Goal: Transaction & Acquisition: Download file/media

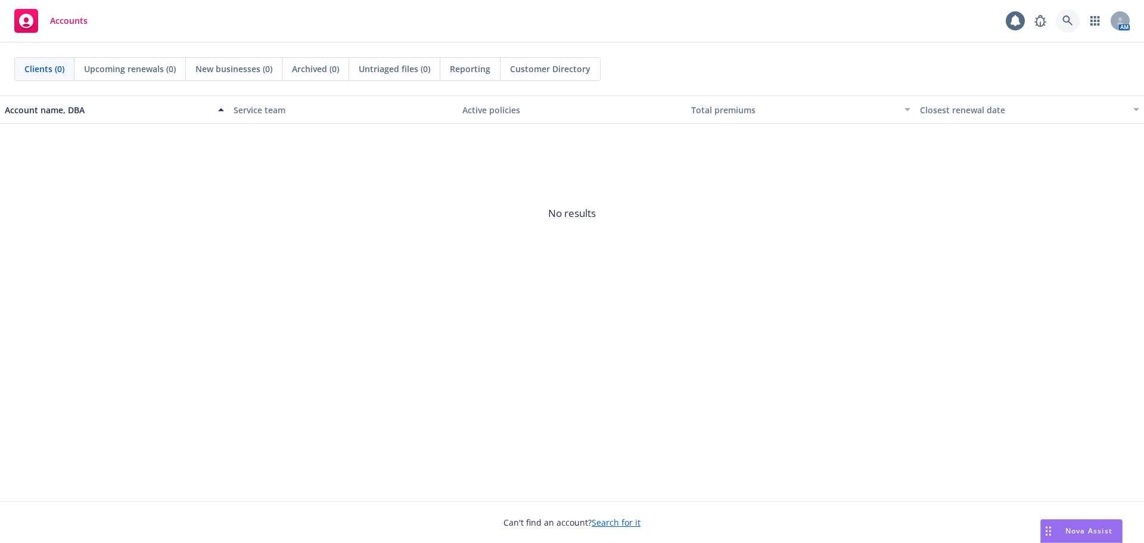
click at [1065, 21] on icon at bounding box center [1067, 20] width 11 height 11
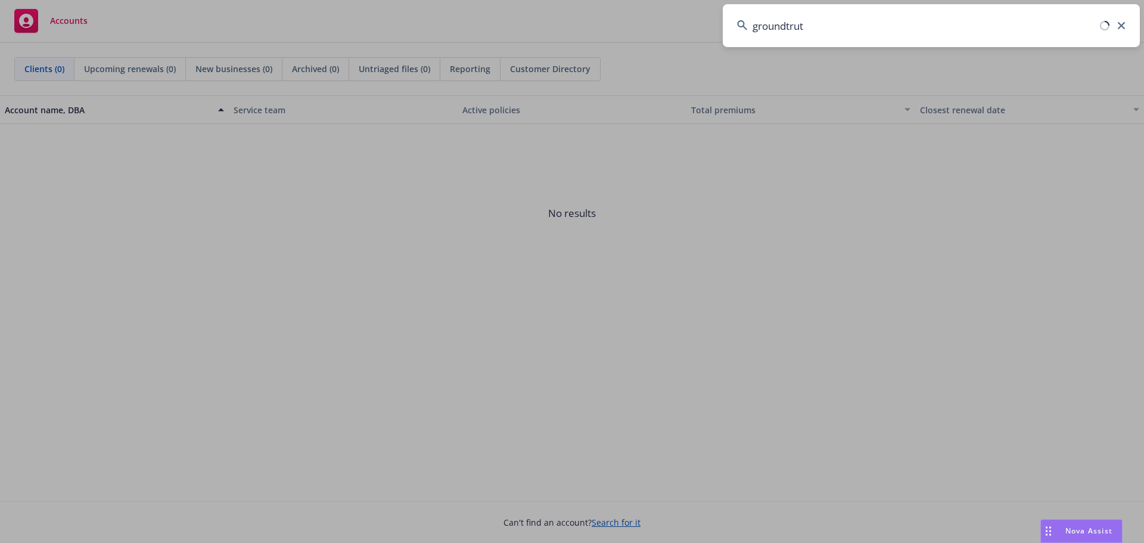
type input "groundtruth"
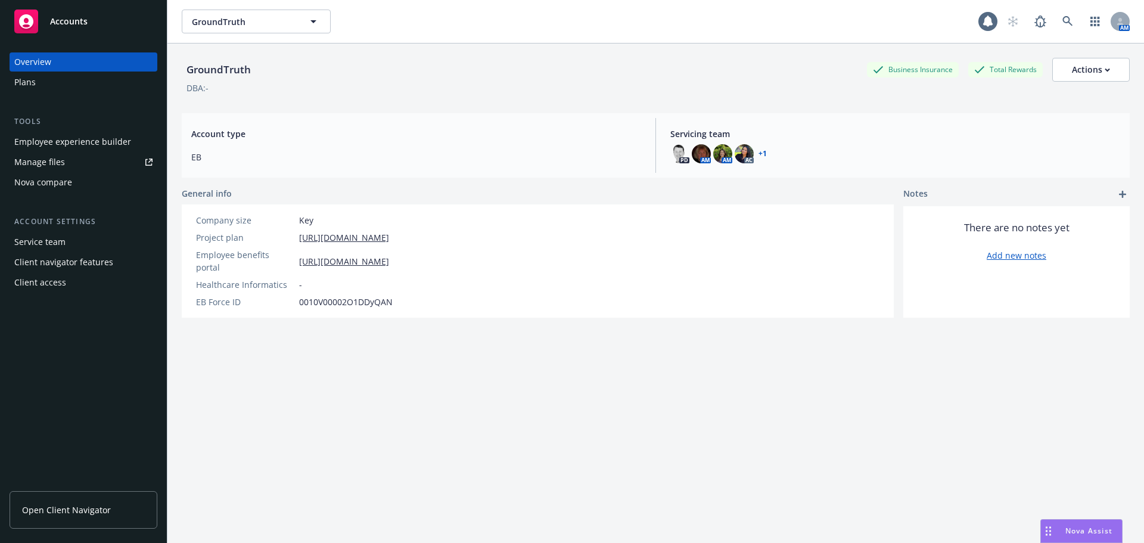
click at [35, 161] on div "Manage files" at bounding box center [39, 162] width 51 height 19
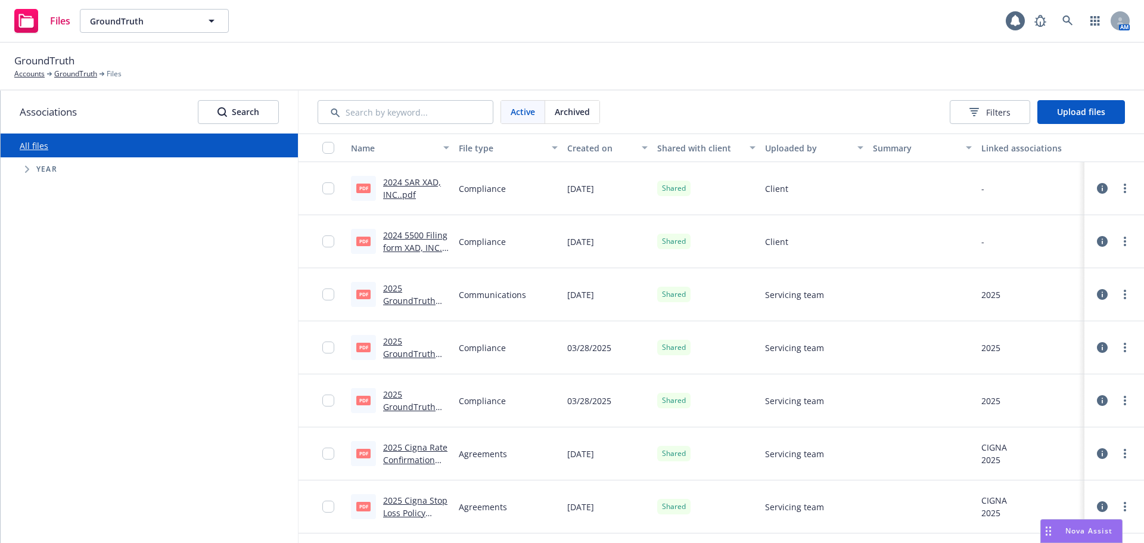
click at [570, 113] on span "Archived" at bounding box center [572, 111] width 35 height 13
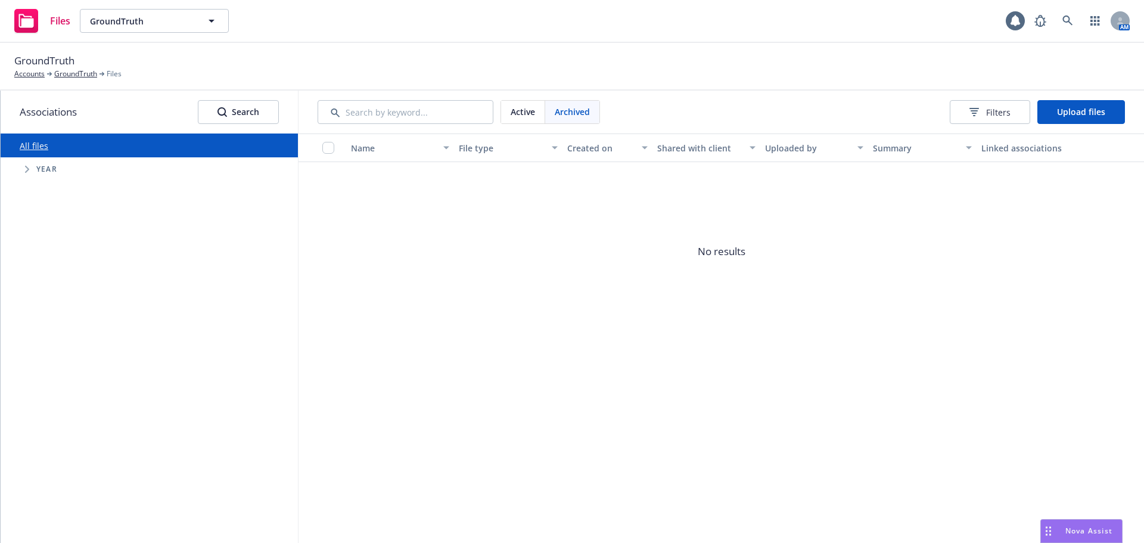
click at [531, 110] on span "Active" at bounding box center [523, 111] width 24 height 13
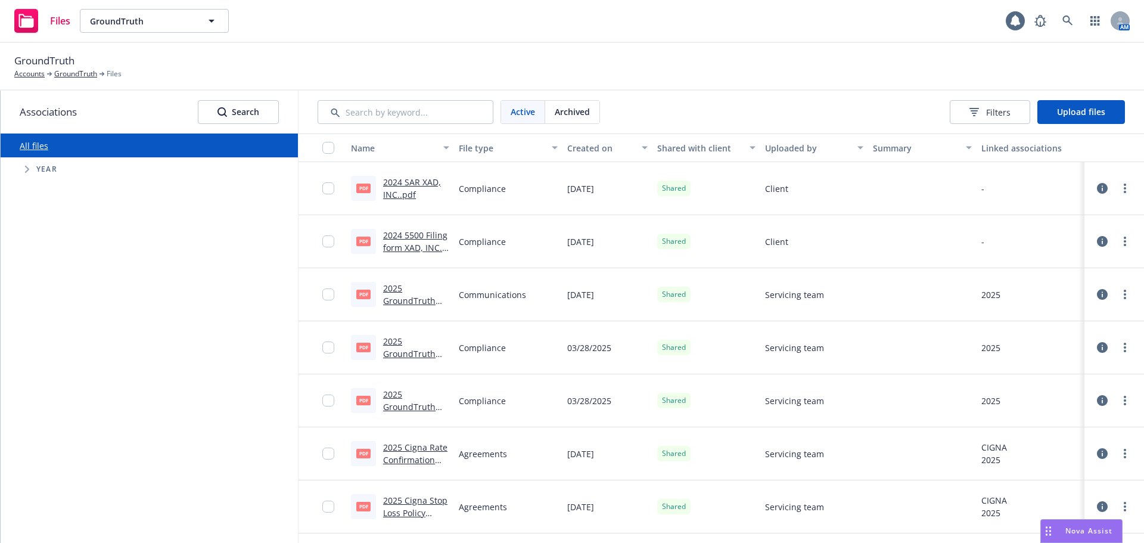
click at [24, 172] on span "Tree Example" at bounding box center [26, 169] width 19 height 19
click at [58, 335] on input "Tree Example" at bounding box center [57, 333] width 12 height 12
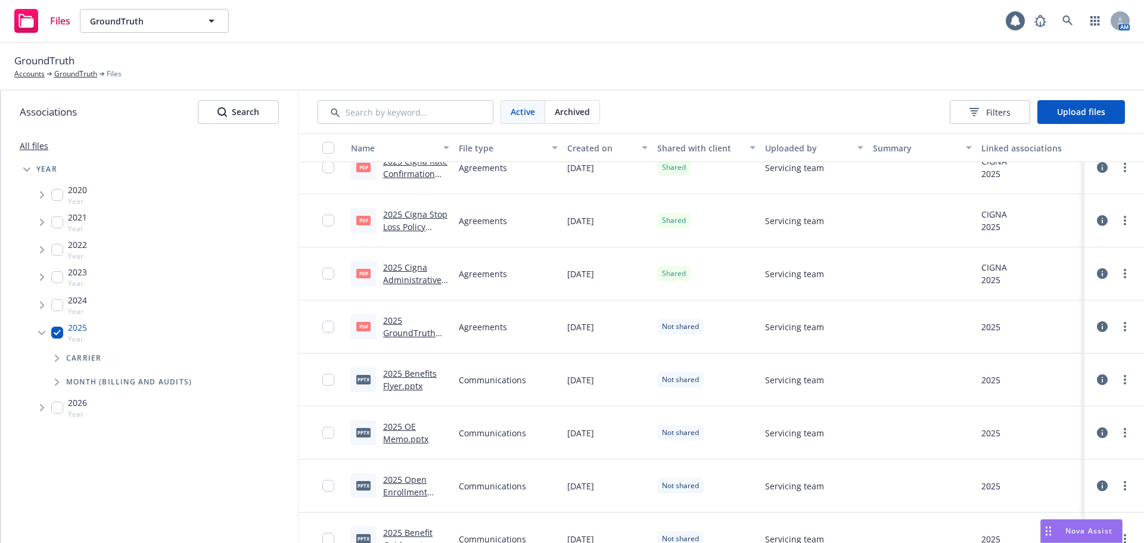
scroll to position [201, 0]
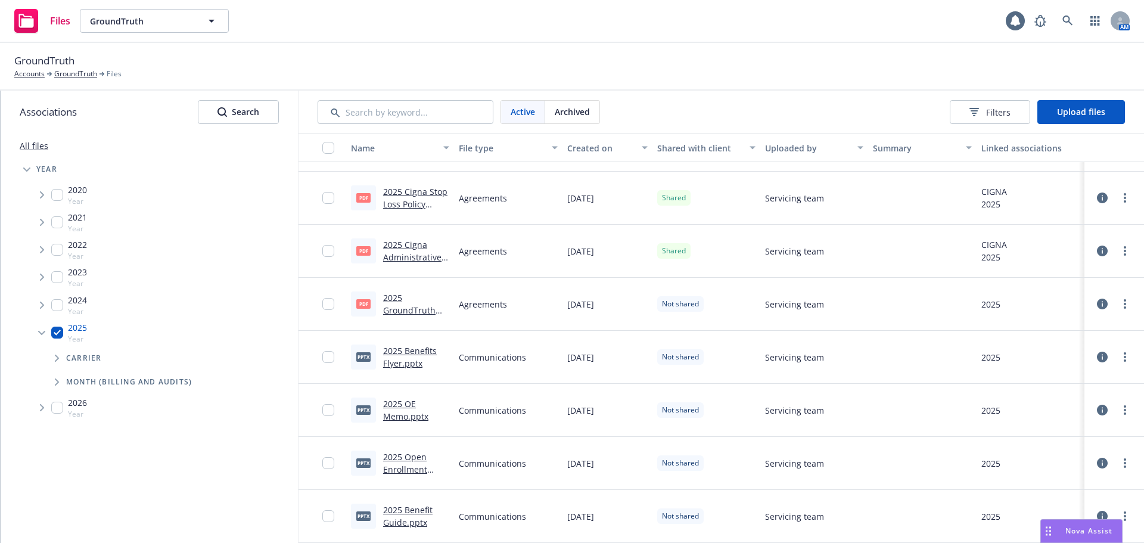
click at [60, 333] on input "Tree Example" at bounding box center [57, 333] width 12 height 12
checkbox input "false"
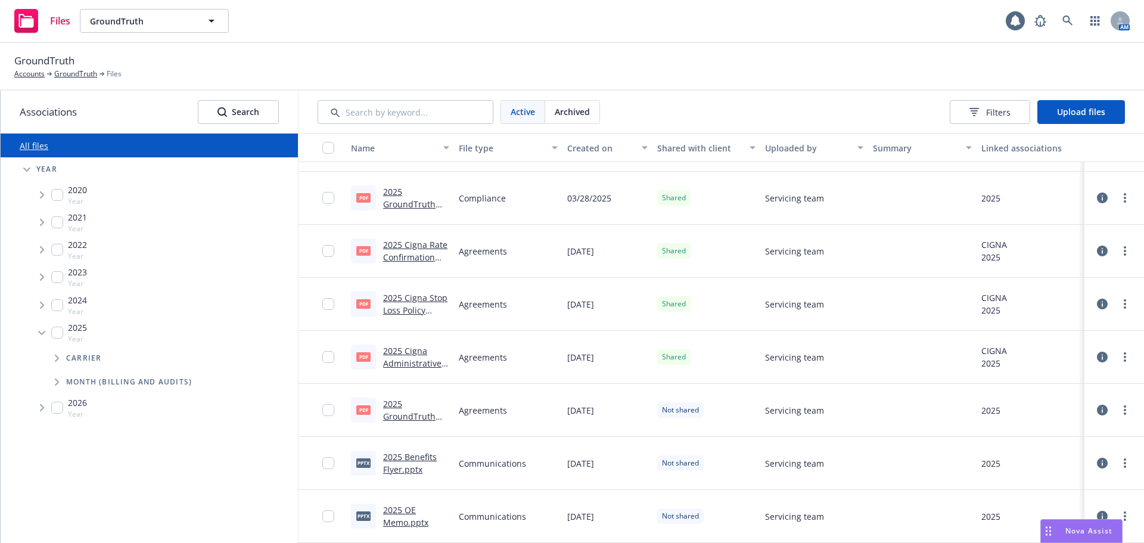
click at [58, 306] on input "Tree Example" at bounding box center [57, 305] width 12 height 12
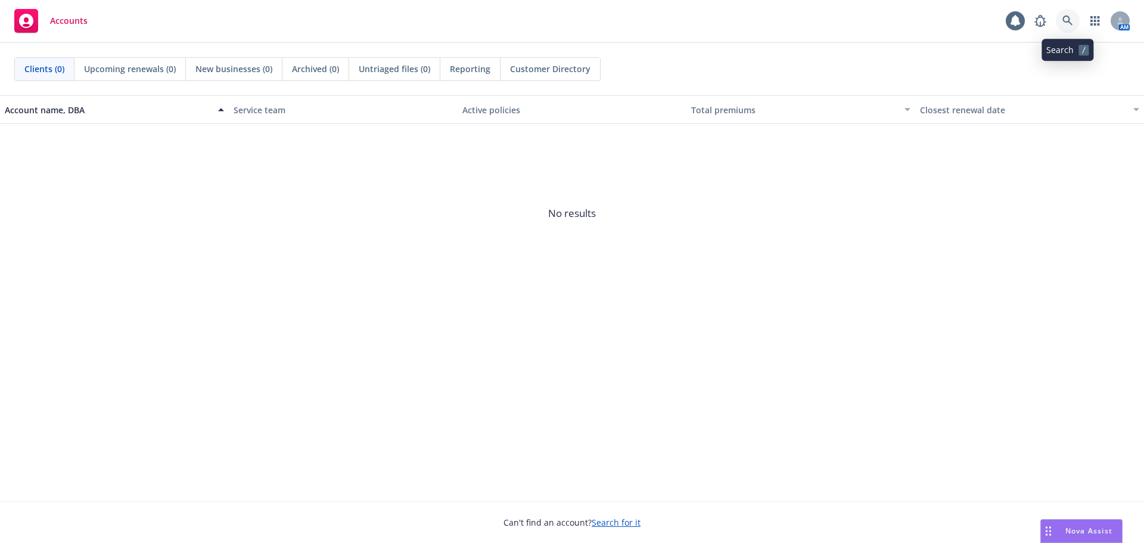
click at [1065, 16] on icon at bounding box center [1067, 20] width 10 height 10
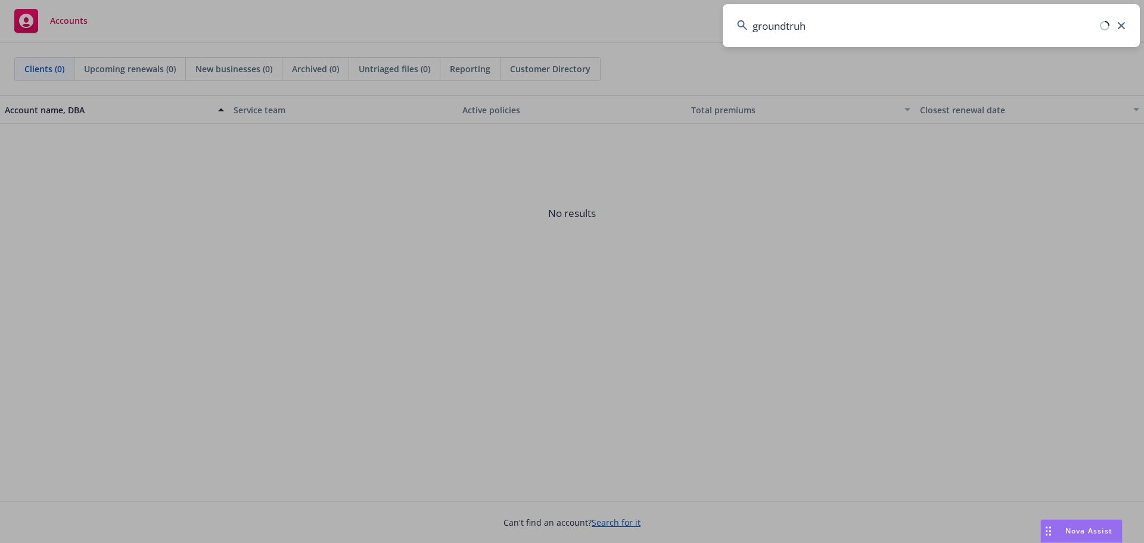
type input "groundtruh"
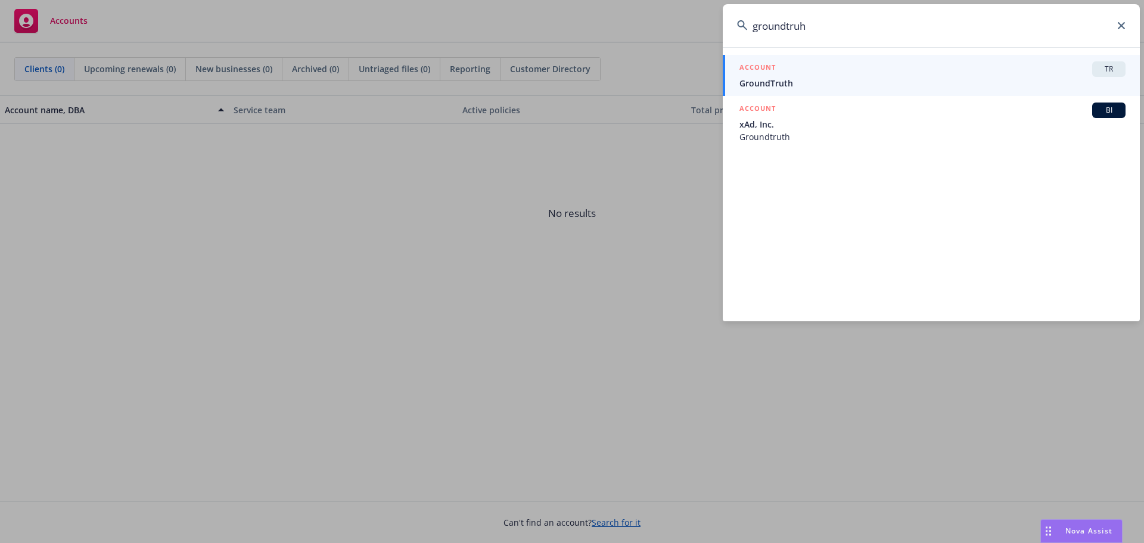
click at [776, 80] on span "GroundTruth" at bounding box center [932, 83] width 386 height 13
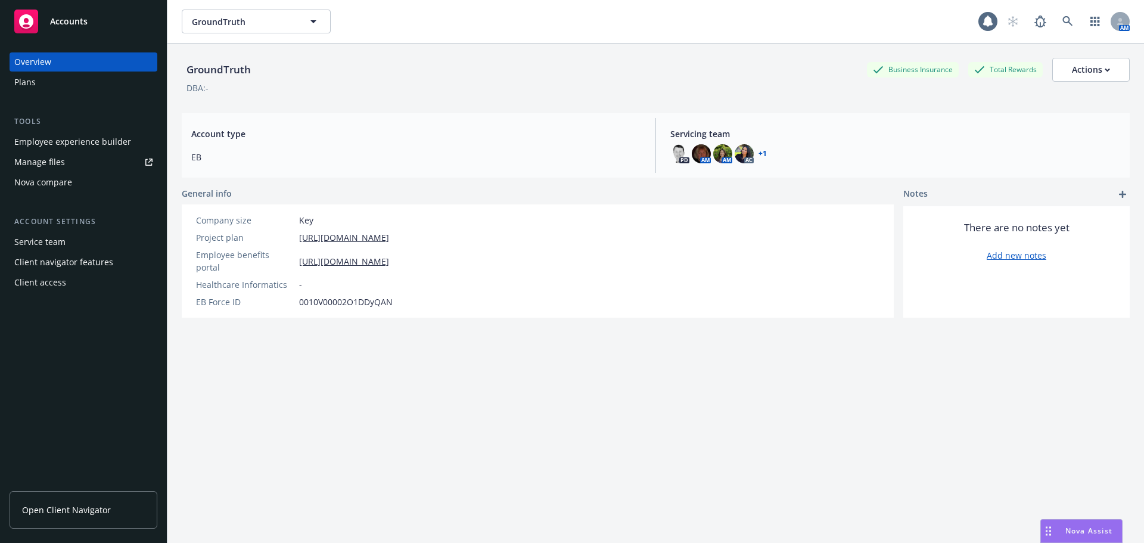
click at [36, 284] on div "Client access" at bounding box center [40, 282] width 52 height 19
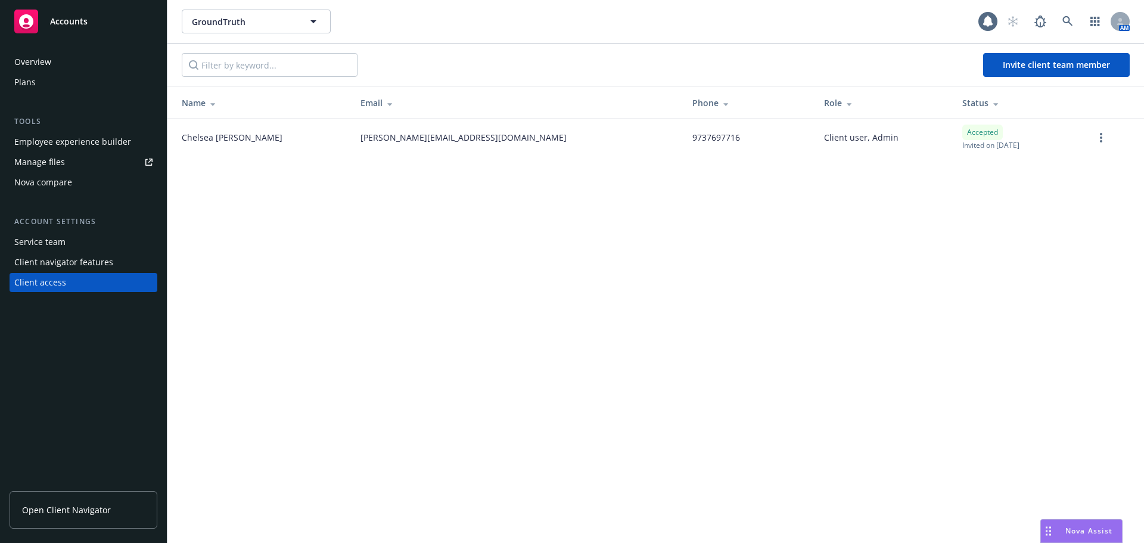
click at [52, 512] on span "Open Client Navigator" at bounding box center [66, 510] width 89 height 13
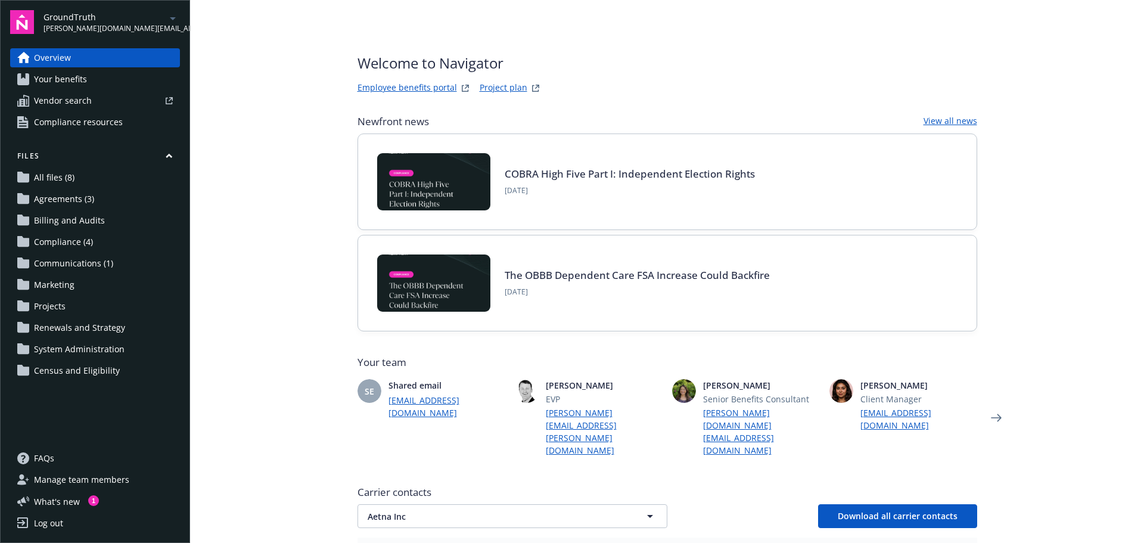
click at [57, 79] on span "Your benefits" at bounding box center [60, 79] width 53 height 19
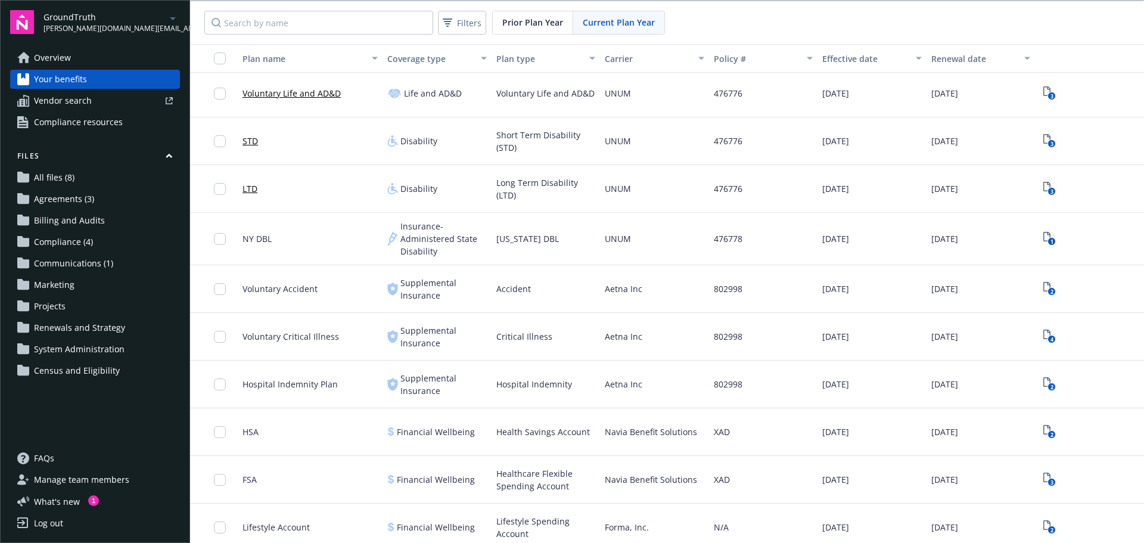
scroll to position [358, 0]
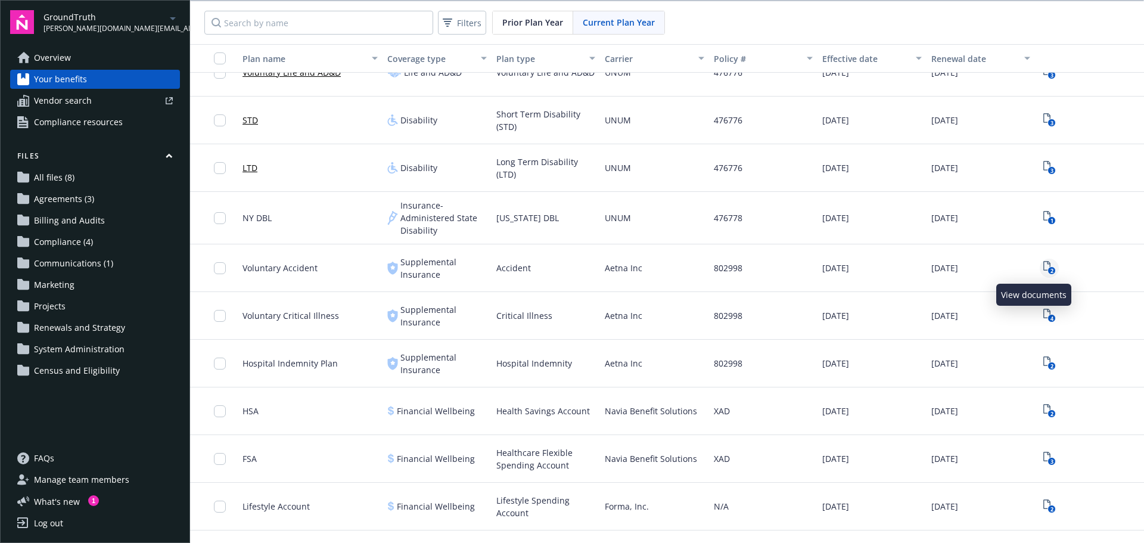
click at [1043, 266] on icon "View Plan Documents" at bounding box center [1046, 266] width 7 height 10
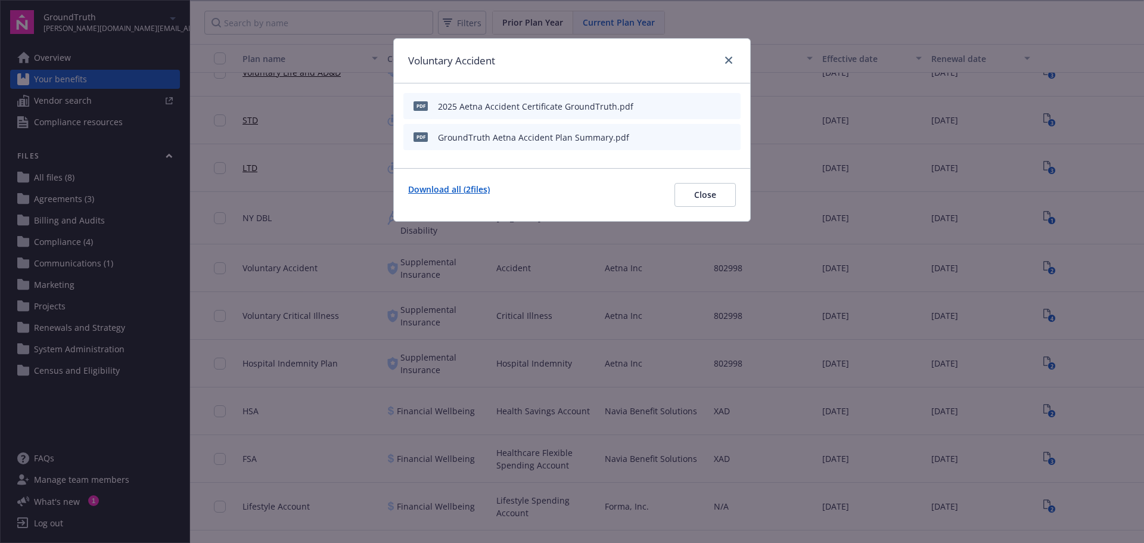
click at [416, 189] on link "Download all ( 2 files)" at bounding box center [449, 195] width 82 height 24
click at [728, 59] on icon "close" at bounding box center [728, 60] width 7 height 7
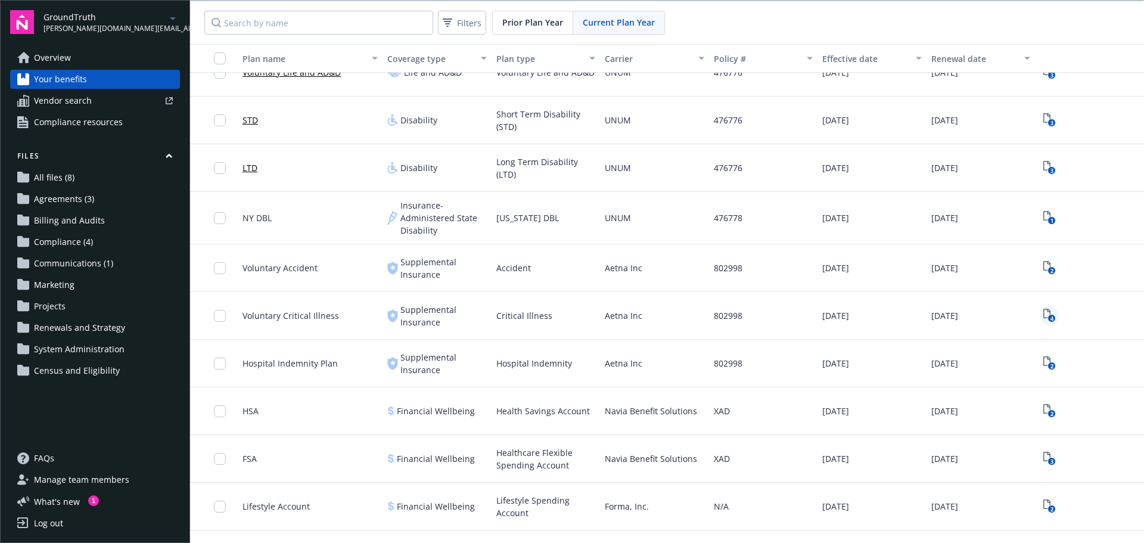
click at [1048, 315] on rect "View Plan Documents" at bounding box center [1052, 319] width 8 height 8
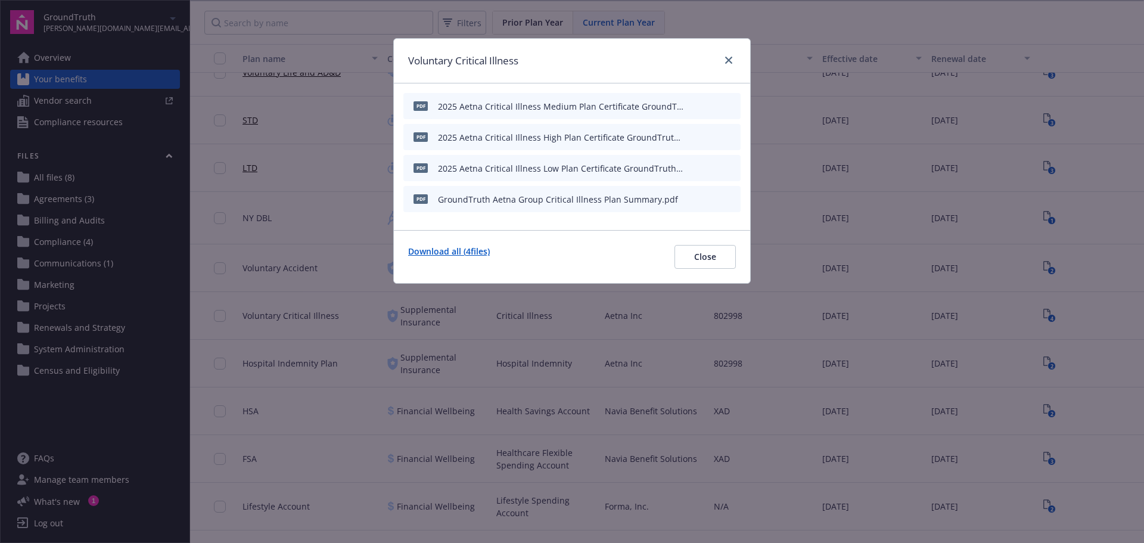
click at [464, 252] on link "Download all ( 4 files)" at bounding box center [449, 257] width 82 height 24
click at [733, 60] on link "close" at bounding box center [729, 60] width 14 height 14
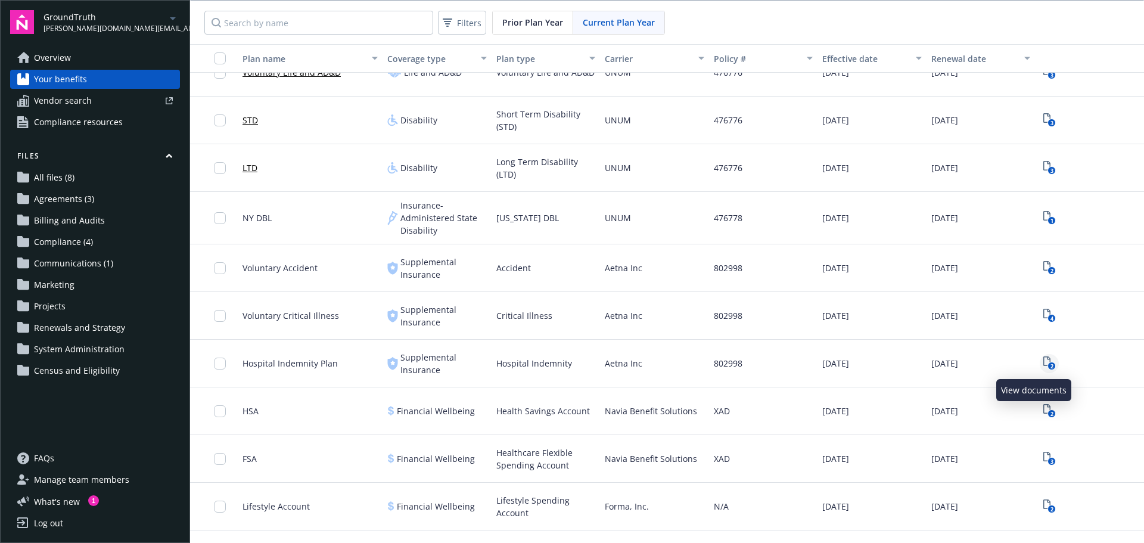
click at [1043, 361] on icon "2" at bounding box center [1049, 363] width 13 height 14
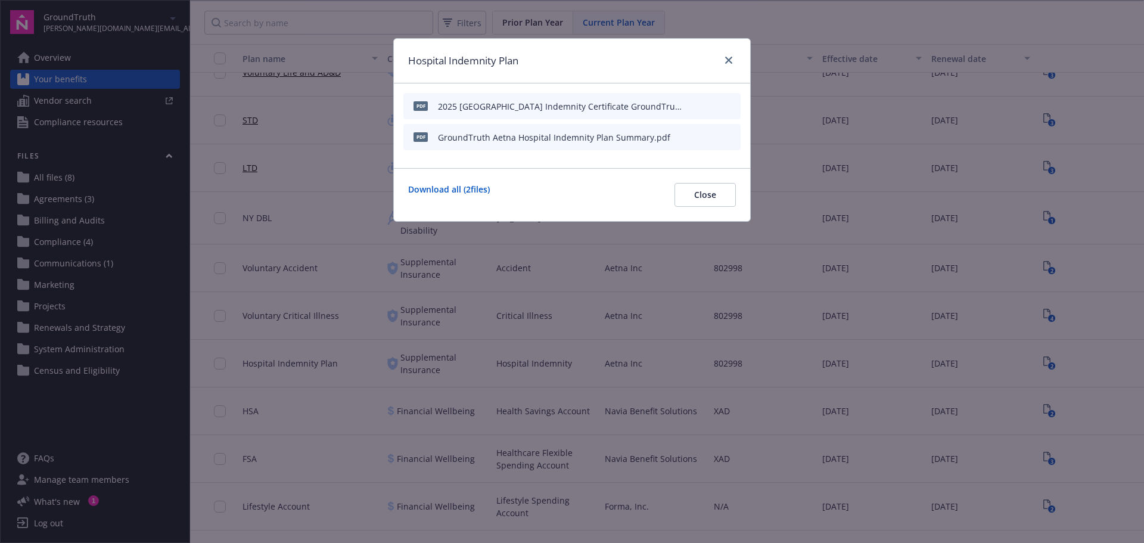
click at [709, 104] on icon "download file" at bounding box center [710, 106] width 10 height 10
click at [727, 57] on icon "close" at bounding box center [728, 60] width 7 height 7
